Goal: Information Seeking & Learning: Learn about a topic

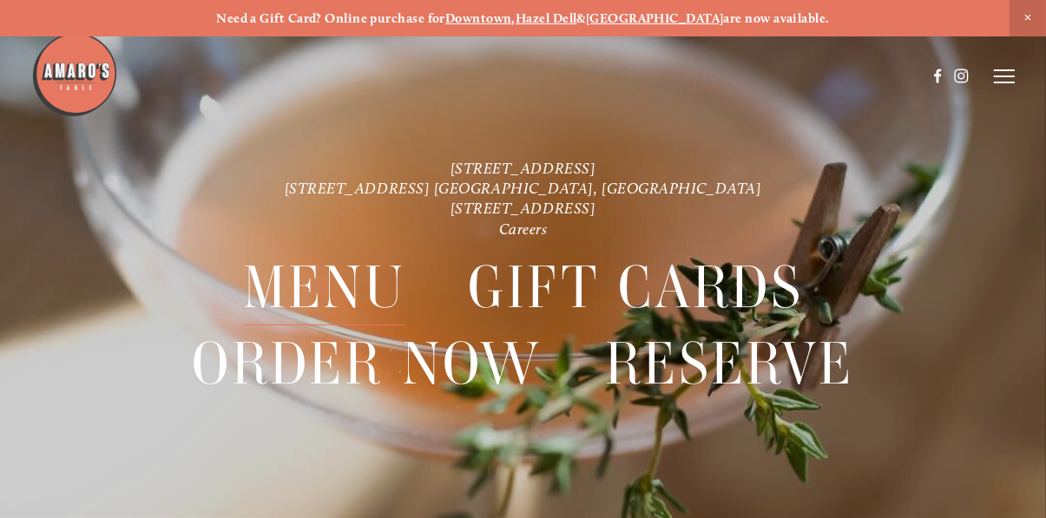
click at [319, 278] on span "Menu" at bounding box center [324, 288] width 163 height 76
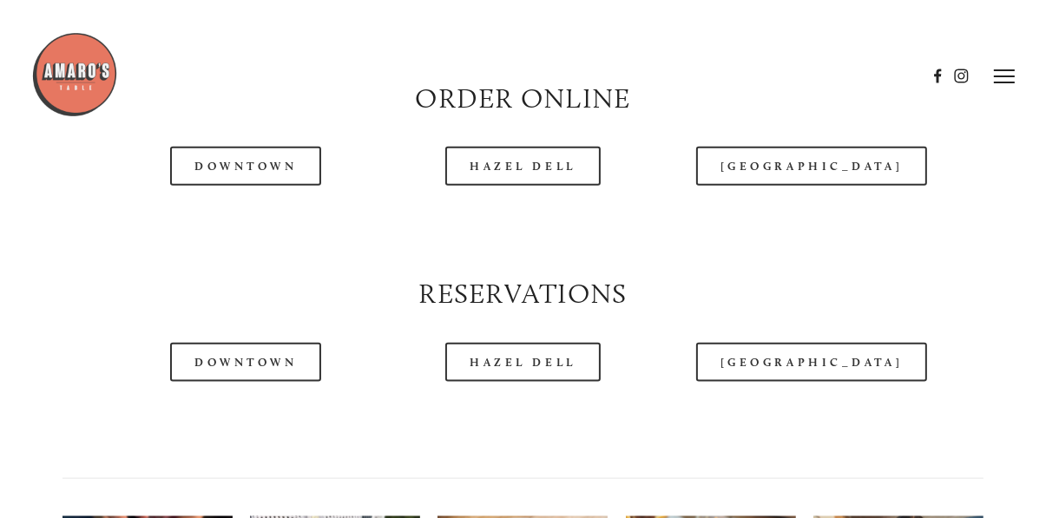
scroll to position [1872, 0]
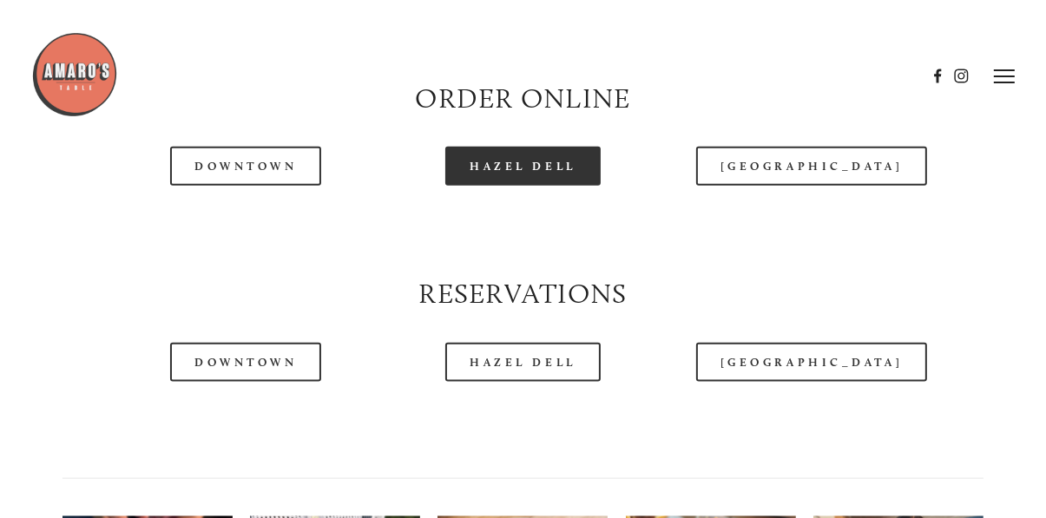
click at [512, 171] on link "Hazel Dell" at bounding box center [523, 166] width 155 height 39
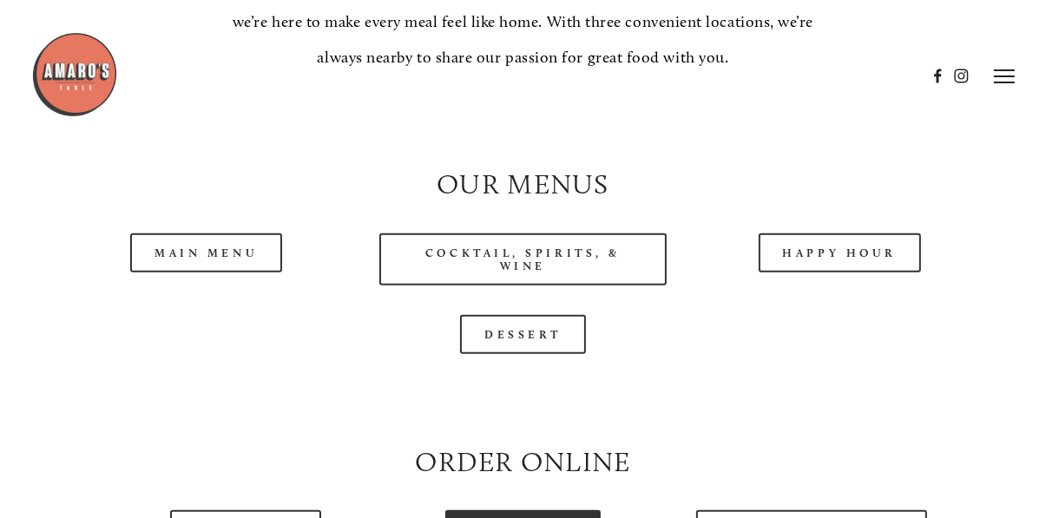
scroll to position [1505, 0]
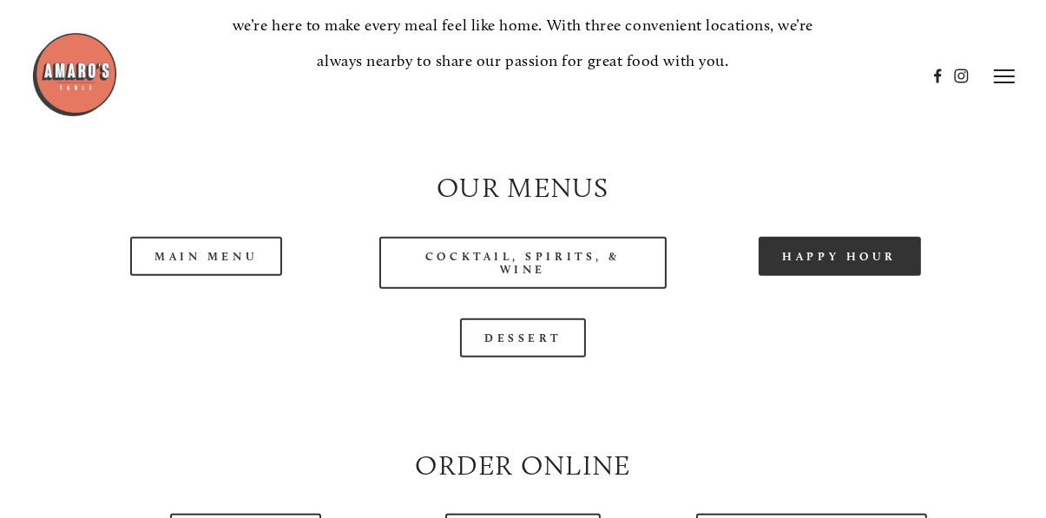
click at [832, 251] on link "Happy Hour" at bounding box center [840, 256] width 163 height 39
